Goal: Find contact information: Find contact information

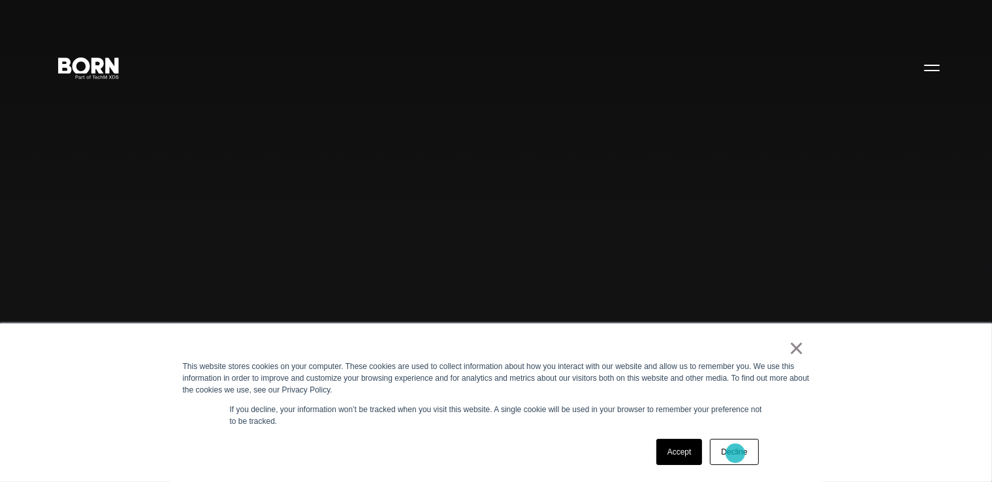
click at [735, 453] on link "Decline" at bounding box center [734, 452] width 48 height 26
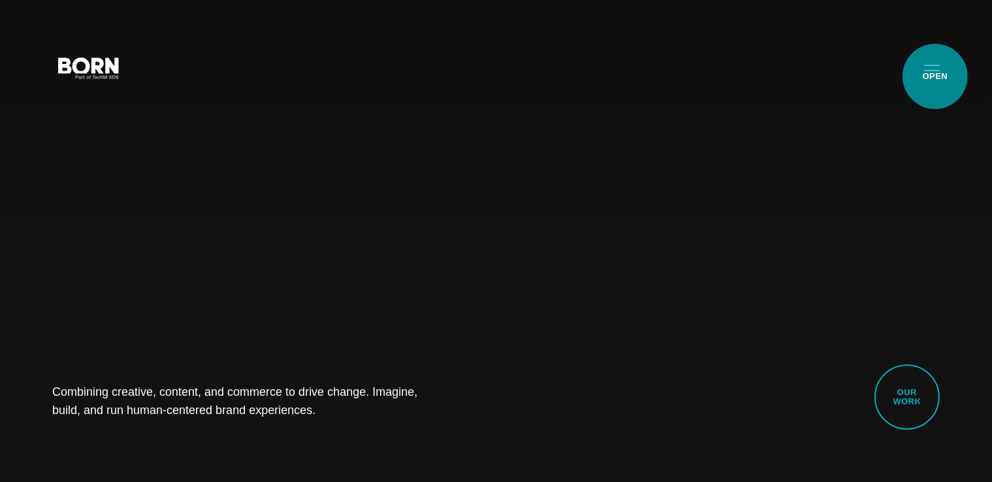
click at [935, 76] on button "Primary Menu" at bounding box center [931, 67] width 31 height 27
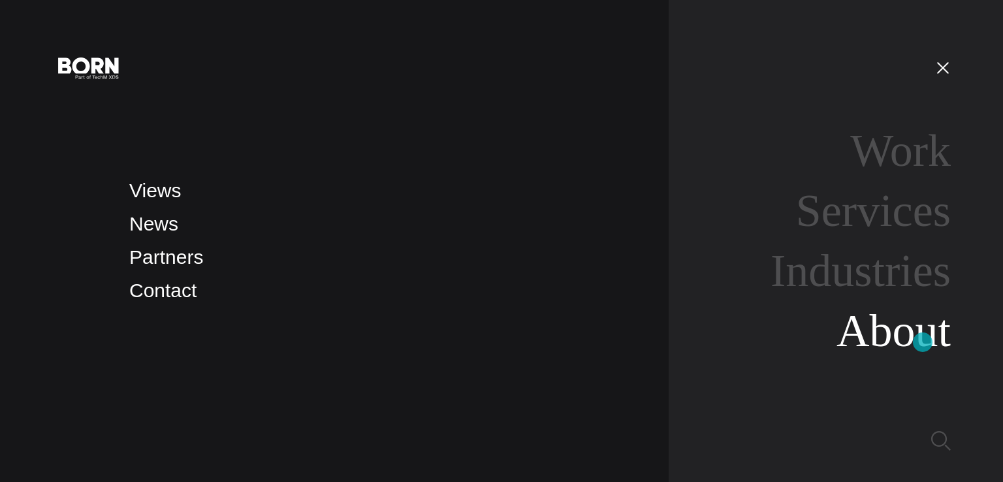
click at [923, 342] on link "About" at bounding box center [893, 331] width 114 height 50
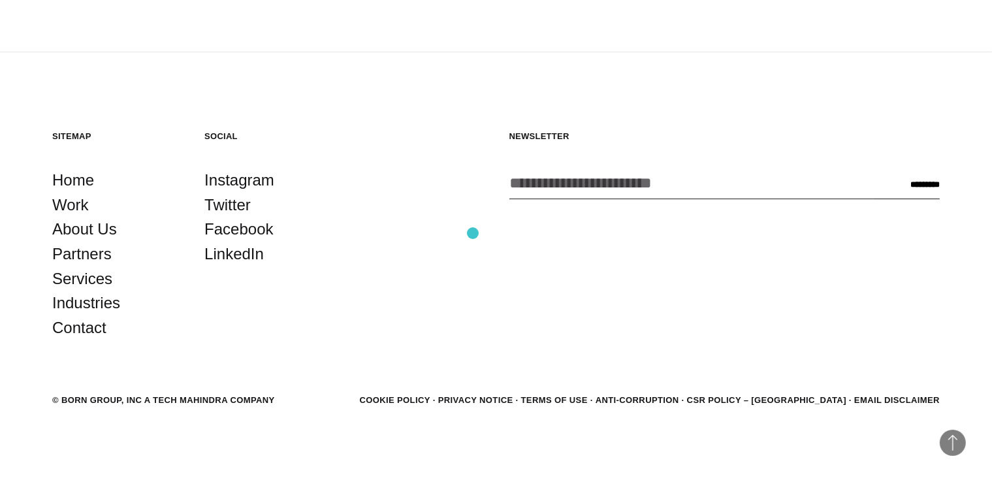
scroll to position [4522, 0]
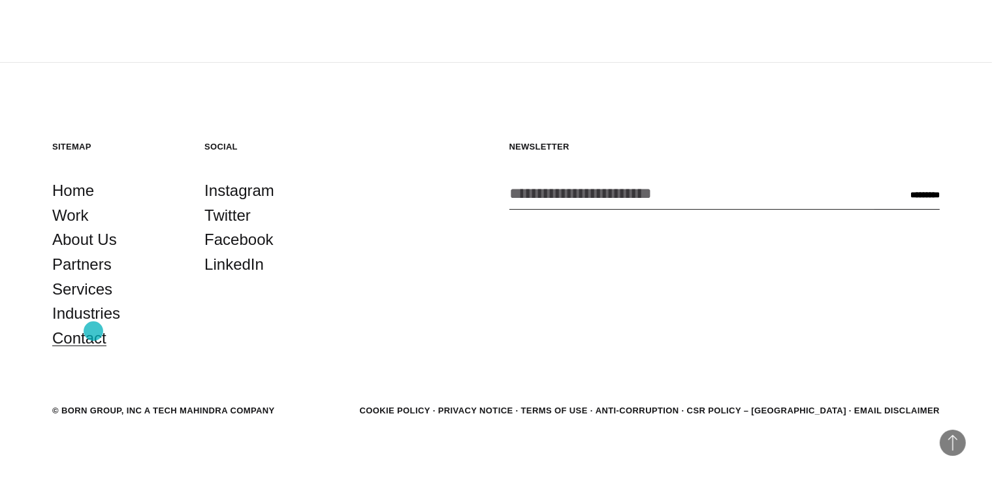
click at [93, 331] on link "Contact" at bounding box center [79, 338] width 54 height 25
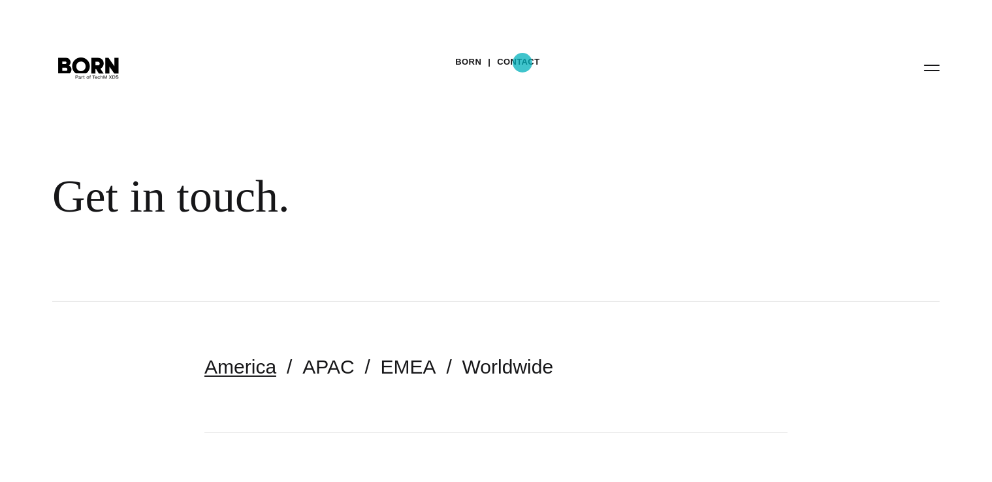
click at [522, 63] on link "Contact" at bounding box center [518, 62] width 42 height 20
